Goal: Task Accomplishment & Management: Manage account settings

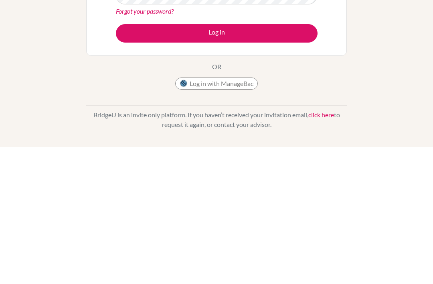
scroll to position [33, 0]
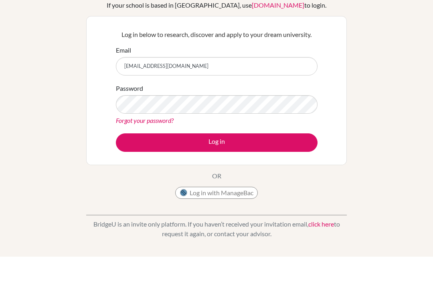
type input "2014a.nomun.o@shineue.edu.mn"
click at [266, 161] on button "Log in" at bounding box center [217, 170] width 202 height 18
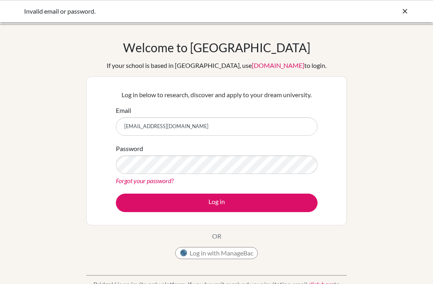
click at [157, 182] on link "Forgot your password?" at bounding box center [145, 181] width 58 height 8
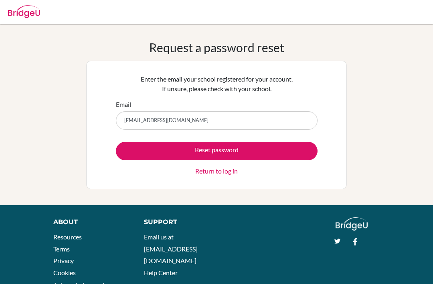
scroll to position [29, 0]
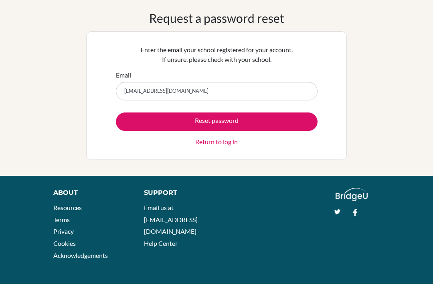
click at [298, 126] on button "Reset password" at bounding box center [217, 121] width 202 height 18
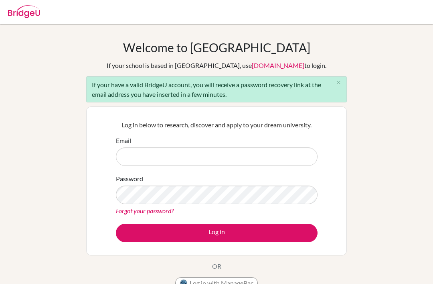
scroll to position [81, 0]
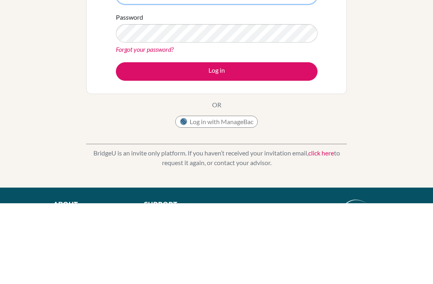
type input "[EMAIL_ADDRESS][DOMAIN_NAME]"
click at [217, 152] on button "Log in" at bounding box center [217, 152] width 202 height 18
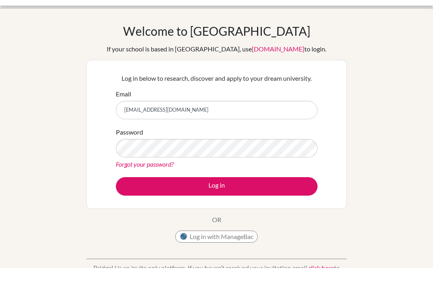
scroll to position [16, 0]
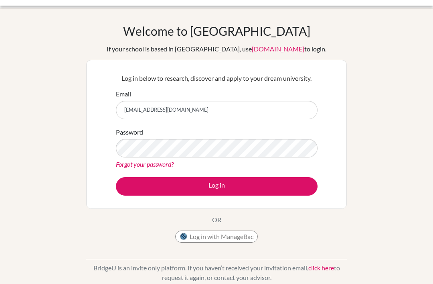
click at [174, 185] on button "Log in" at bounding box center [217, 186] width 202 height 18
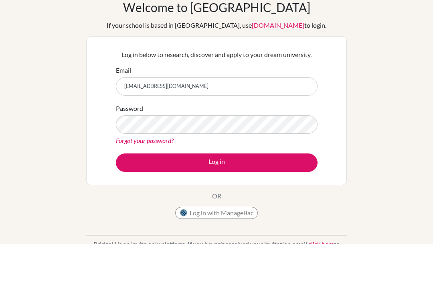
click at [157, 177] on link "Forgot your password?" at bounding box center [145, 181] width 58 height 8
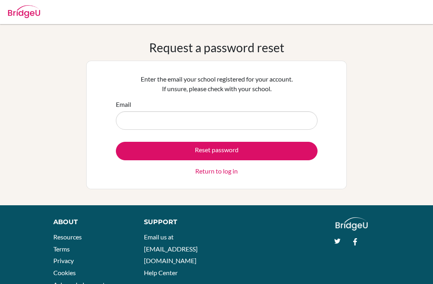
scroll to position [60, 0]
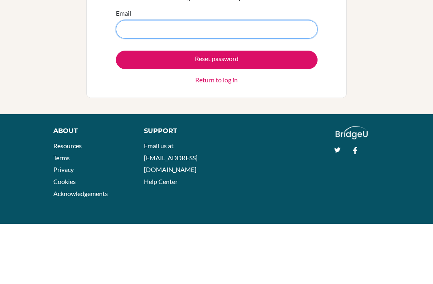
type input "2014a.nomun.o@shineue.edu.mn"
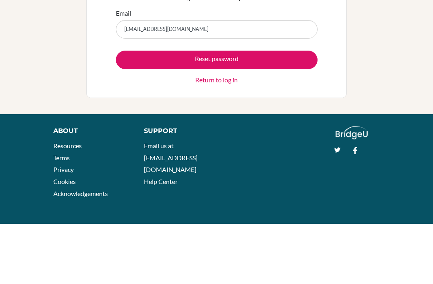
scroll to position [29, 0]
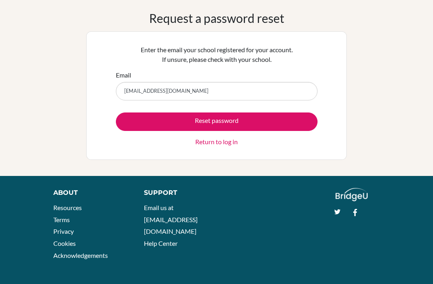
click at [248, 120] on button "Reset password" at bounding box center [217, 121] width 202 height 18
click at [249, 118] on button "Reset password" at bounding box center [217, 121] width 202 height 18
click at [246, 120] on button "Reset password" at bounding box center [217, 121] width 202 height 18
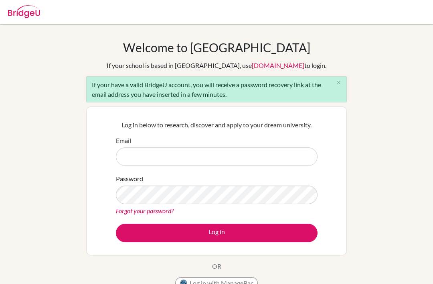
scroll to position [81, 0]
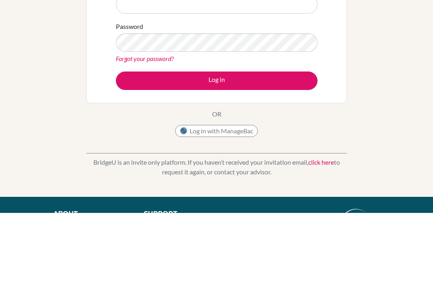
click at [161, 134] on link "Forgot your password?" at bounding box center [145, 130] width 58 height 8
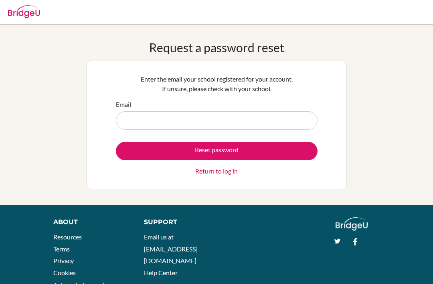
click at [232, 123] on input "Email" at bounding box center [217, 120] width 202 height 18
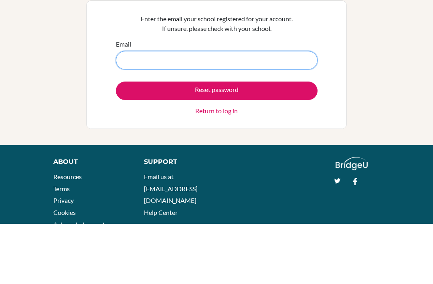
type input "2014a.nomun.o@shineue.edu.mn"
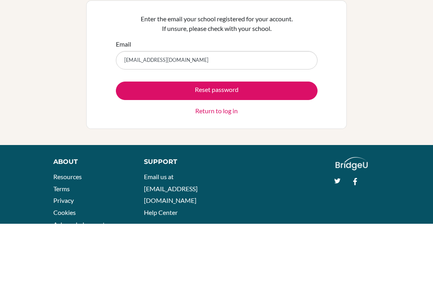
scroll to position [29, 0]
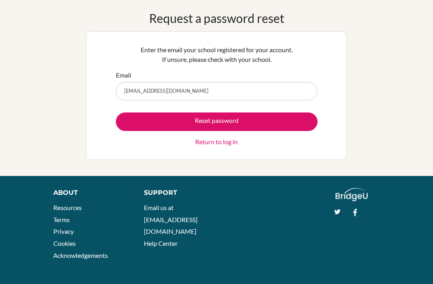
click at [283, 123] on button "Reset password" at bounding box center [217, 121] width 202 height 18
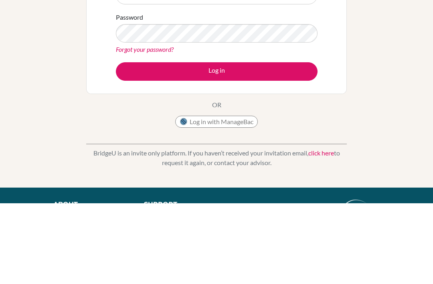
scroll to position [81, 0]
